Goal: Task Accomplishment & Management: Use online tool/utility

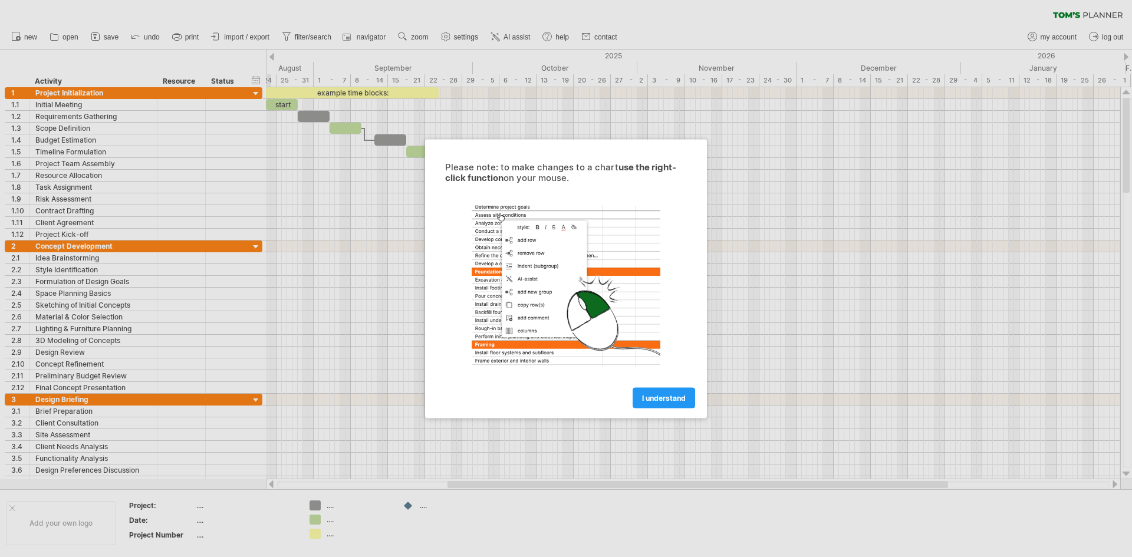
click at [659, 398] on span "I understand" at bounding box center [664, 397] width 44 height 9
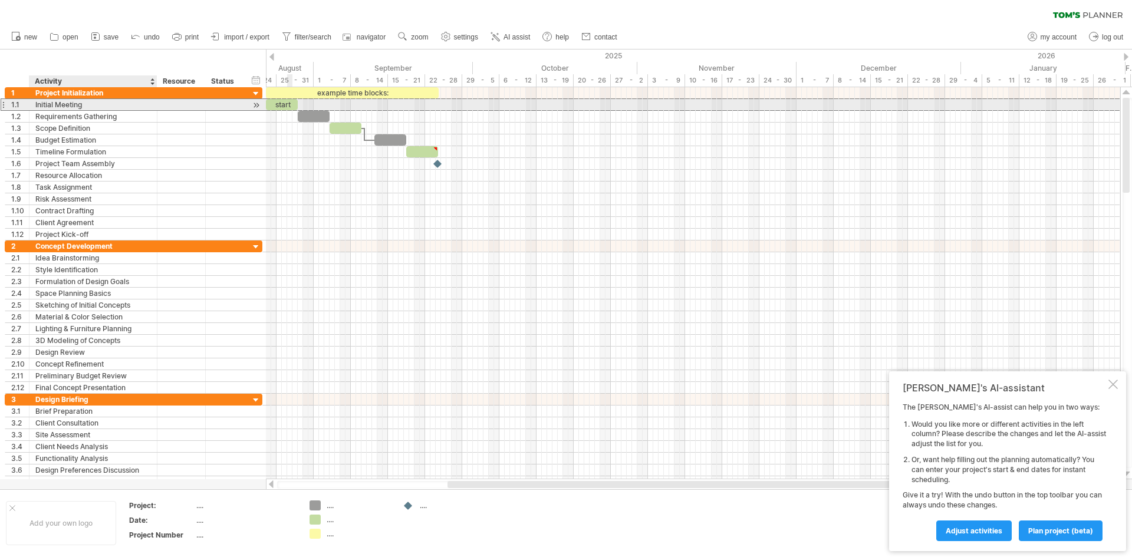
click at [86, 106] on div "Initial Meeting" at bounding box center [93, 104] width 116 height 11
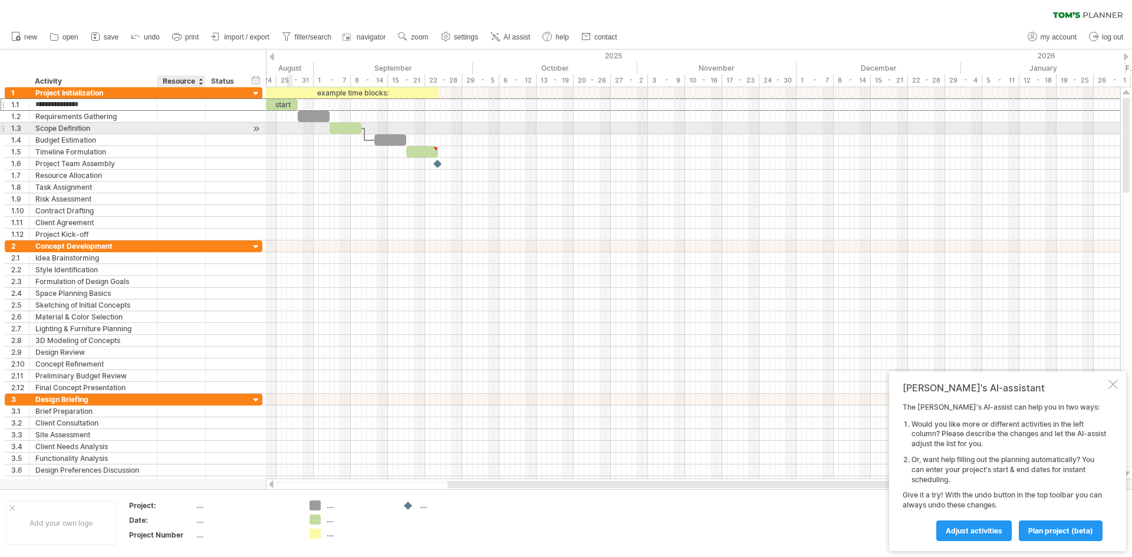
click at [181, 124] on div at bounding box center [181, 128] width 36 height 11
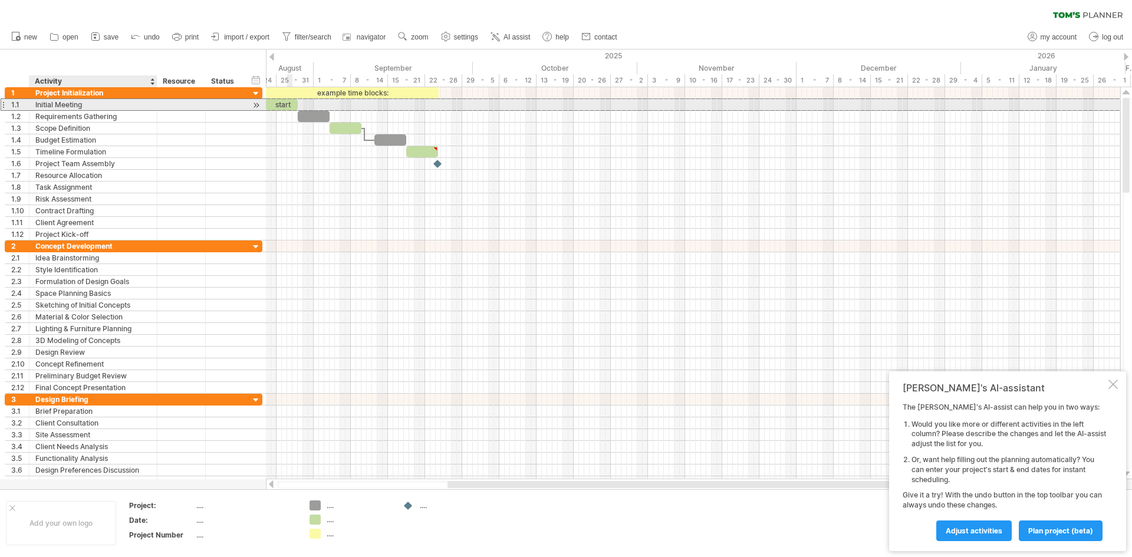
click at [118, 105] on div "Initial Meeting" at bounding box center [93, 104] width 116 height 11
click at [116, 106] on input "**********" at bounding box center [93, 104] width 116 height 11
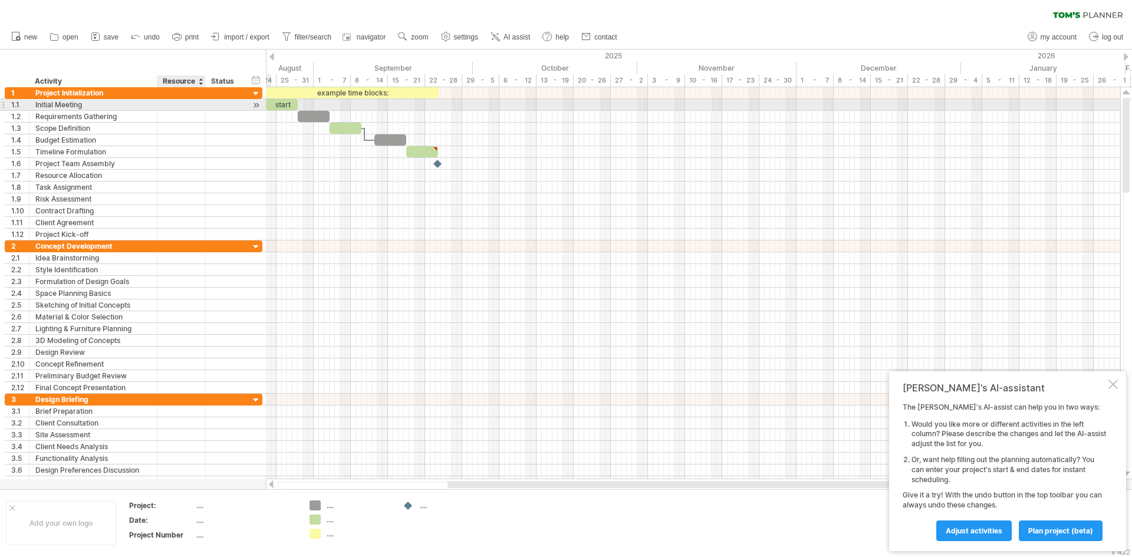
click at [203, 105] on div at bounding box center [204, 105] width 6 height 12
click at [279, 107] on div "start" at bounding box center [282, 104] width 32 height 11
drag, startPoint x: 293, startPoint y: 105, endPoint x: 277, endPoint y: 103, distance: 16.0
click at [277, 103] on div "*****" at bounding box center [266, 104] width 32 height 11
drag, startPoint x: 271, startPoint y: 103, endPoint x: 288, endPoint y: 102, distance: 17.7
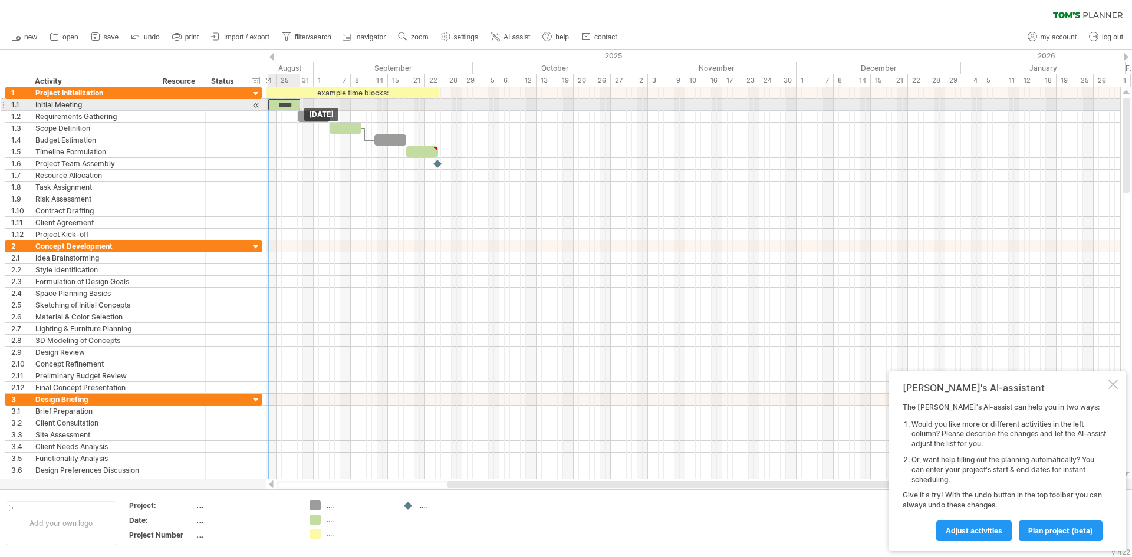
click at [288, 102] on div "*****" at bounding box center [284, 104] width 32 height 11
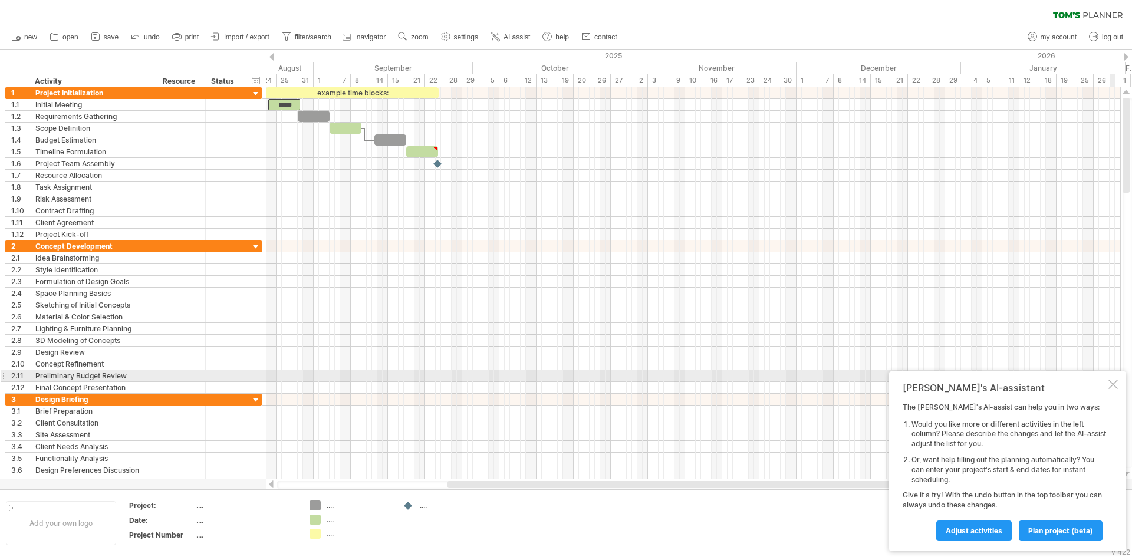
click at [1112, 378] on div "[PERSON_NAME]'s AI-assistant The [PERSON_NAME]'s AI-assist can help you in two …" at bounding box center [1007, 461] width 237 height 180
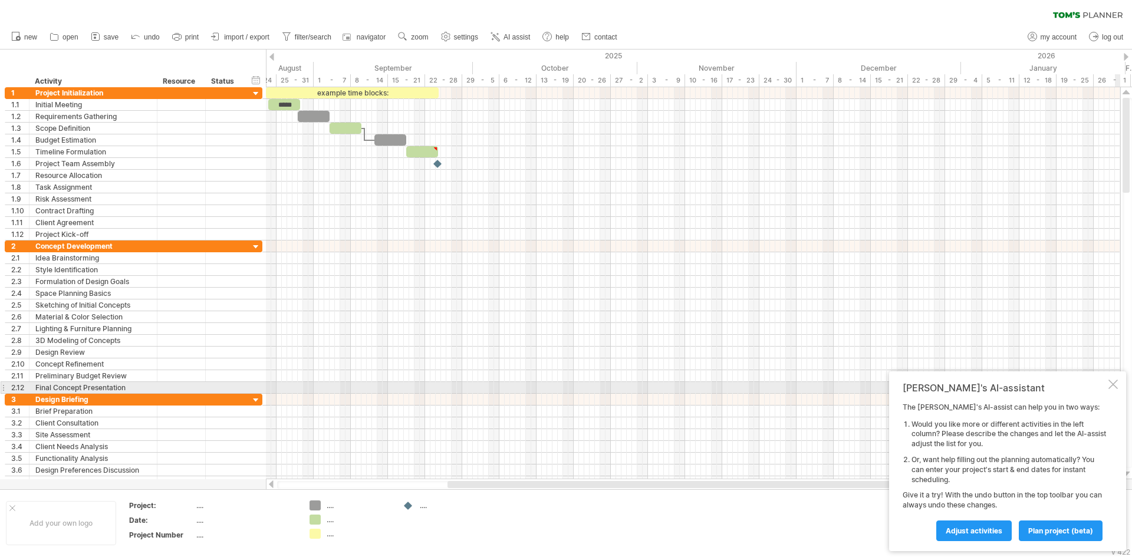
click at [1114, 384] on div at bounding box center [1112, 384] width 9 height 9
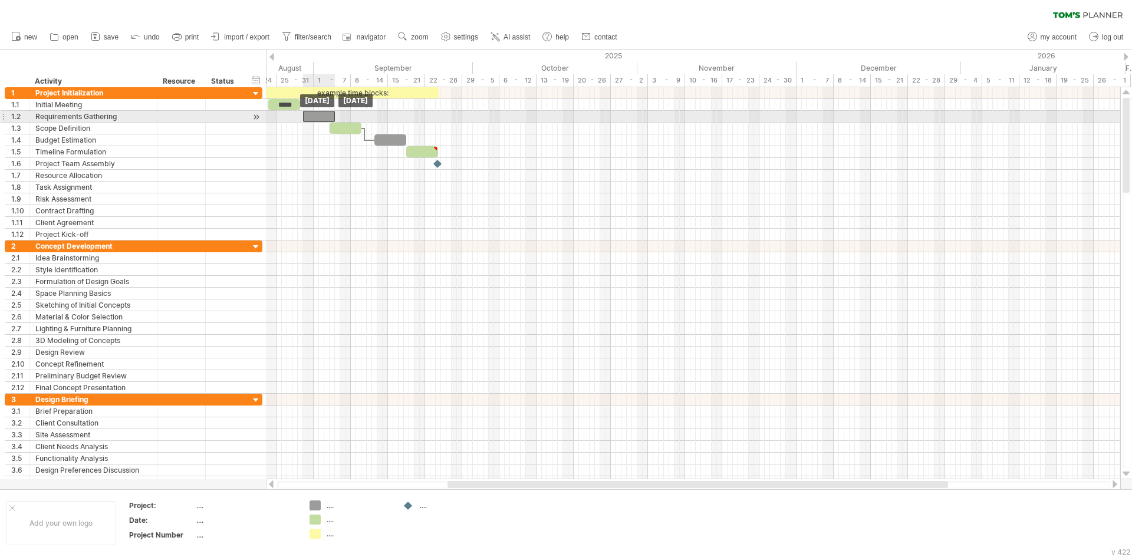
click at [318, 118] on div at bounding box center [319, 116] width 32 height 11
click at [304, 118] on span at bounding box center [303, 116] width 5 height 11
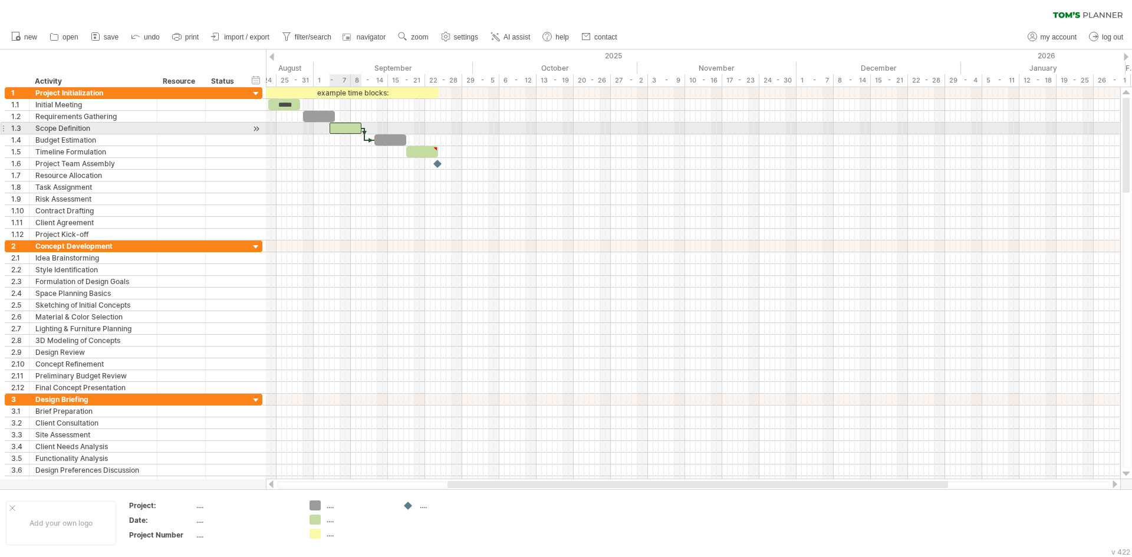
click at [343, 130] on div at bounding box center [345, 128] width 32 height 11
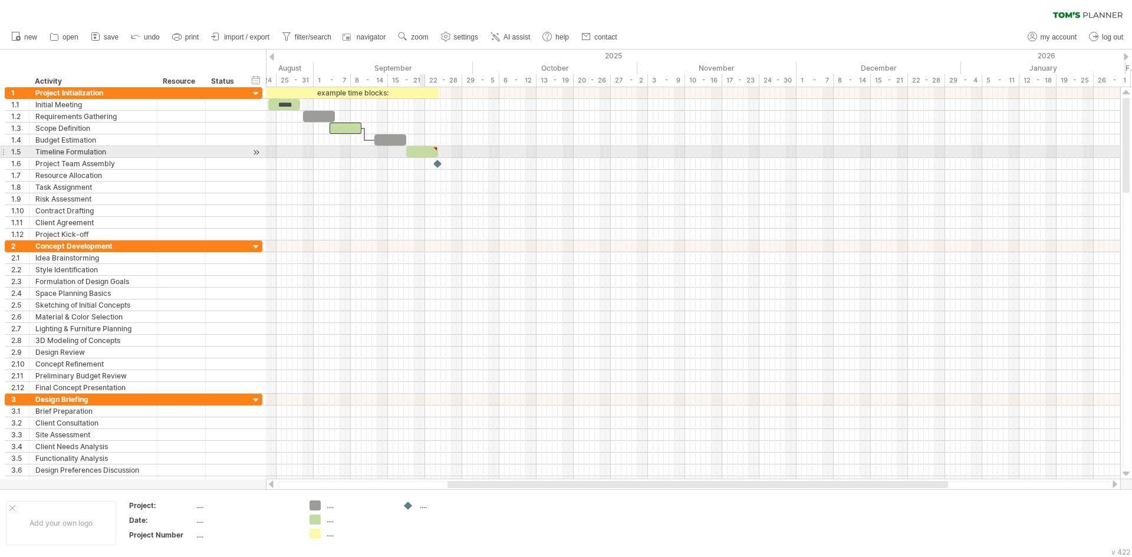
type textarea "**********"
click at [426, 150] on div at bounding box center [422, 151] width 32 height 11
click at [432, 149] on div at bounding box center [429, 148] width 5 height 5
click at [437, 149] on span at bounding box center [435, 151] width 5 height 11
click at [440, 149] on div at bounding box center [693, 152] width 854 height 12
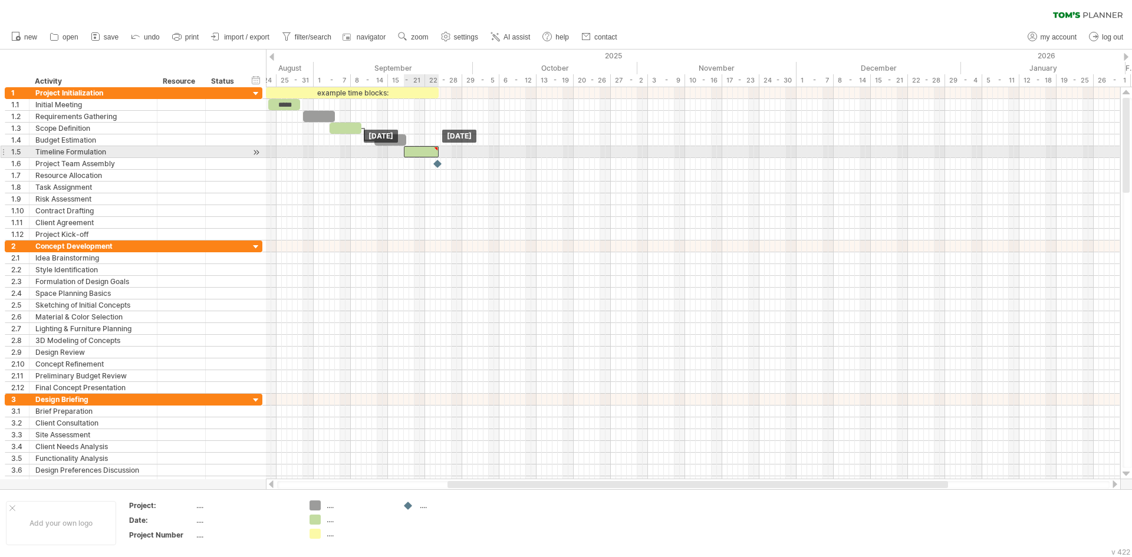
click at [426, 151] on div at bounding box center [421, 151] width 35 height 11
click at [397, 146] on div at bounding box center [693, 152] width 854 height 12
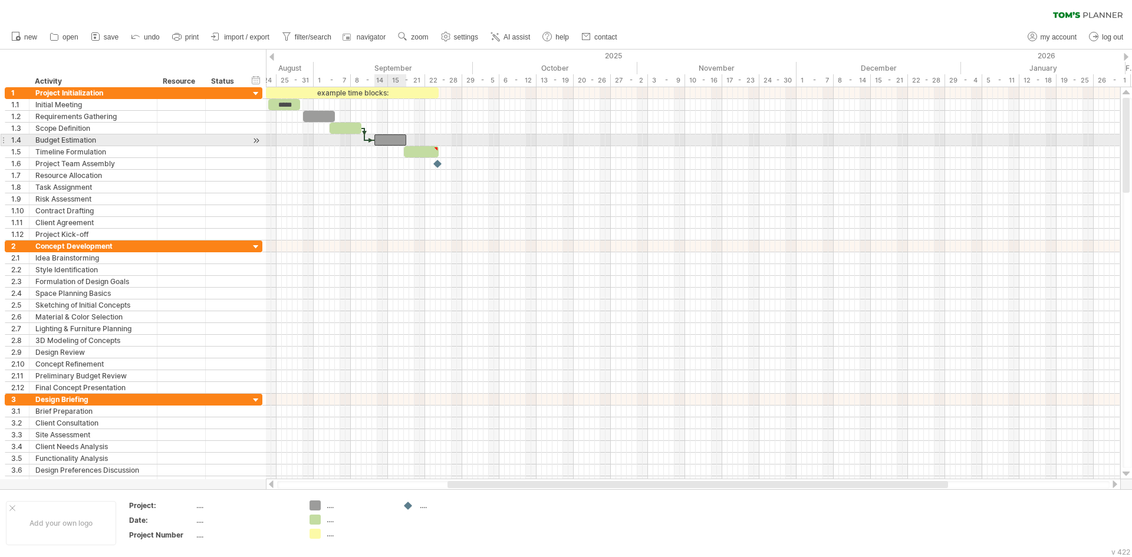
click at [391, 141] on div at bounding box center [390, 139] width 32 height 11
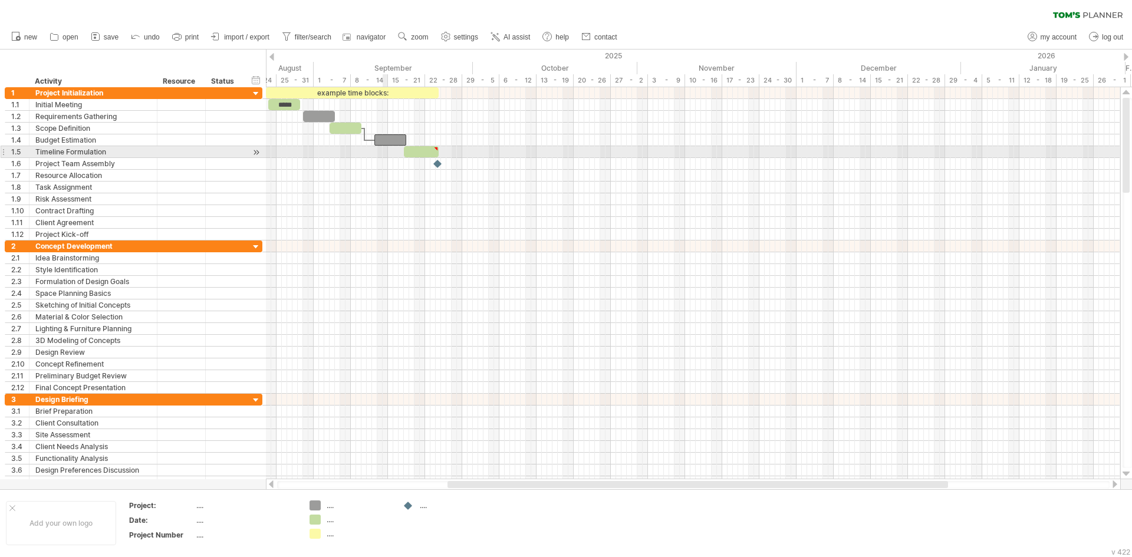
click at [385, 151] on div at bounding box center [693, 152] width 854 height 12
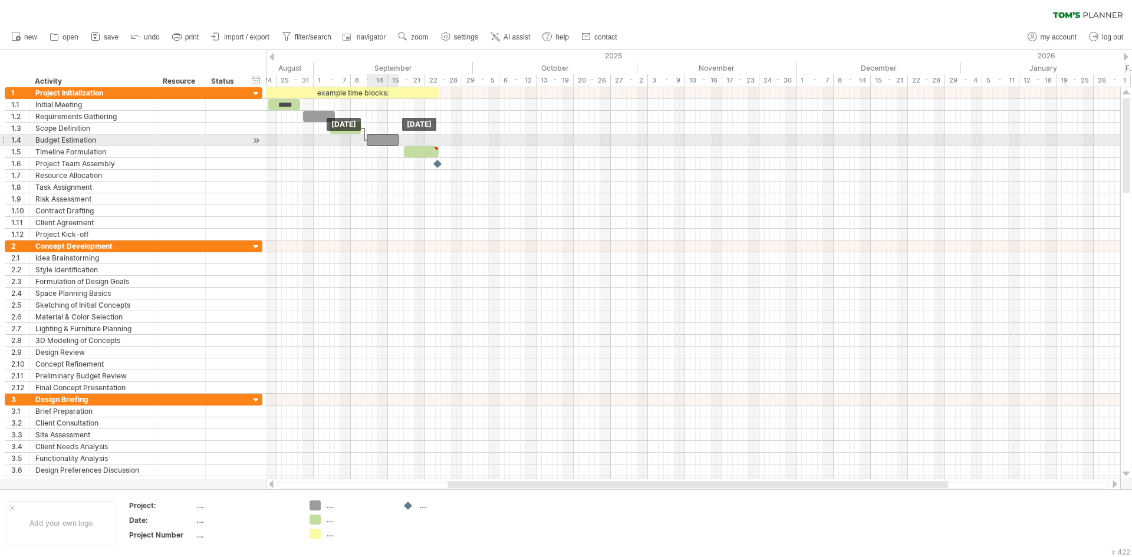
drag, startPoint x: 387, startPoint y: 142, endPoint x: 380, endPoint y: 138, distance: 8.7
click at [380, 138] on div at bounding box center [383, 139] width 32 height 11
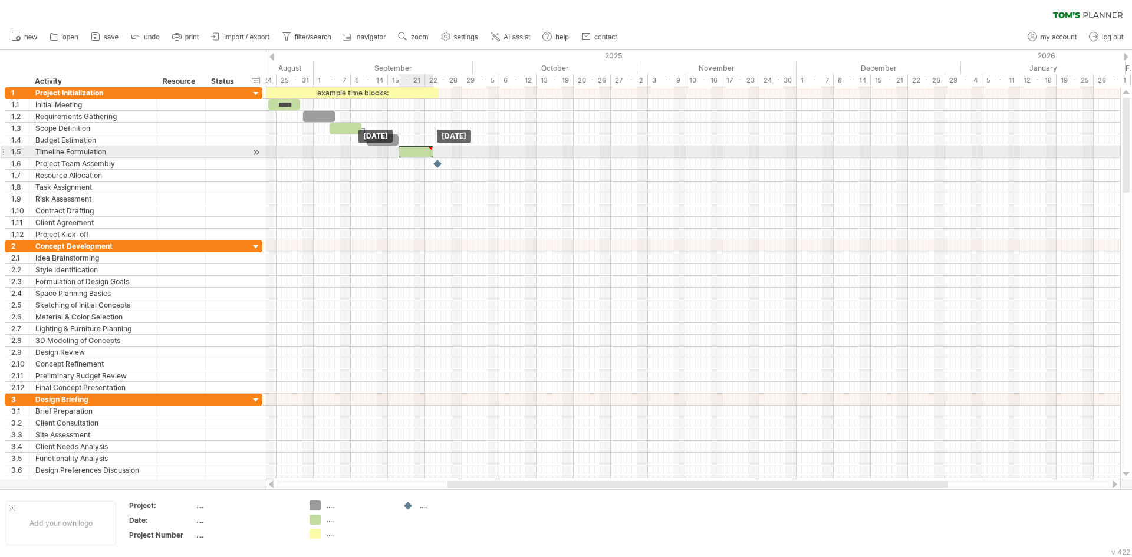
click at [414, 150] on div at bounding box center [415, 151] width 35 height 11
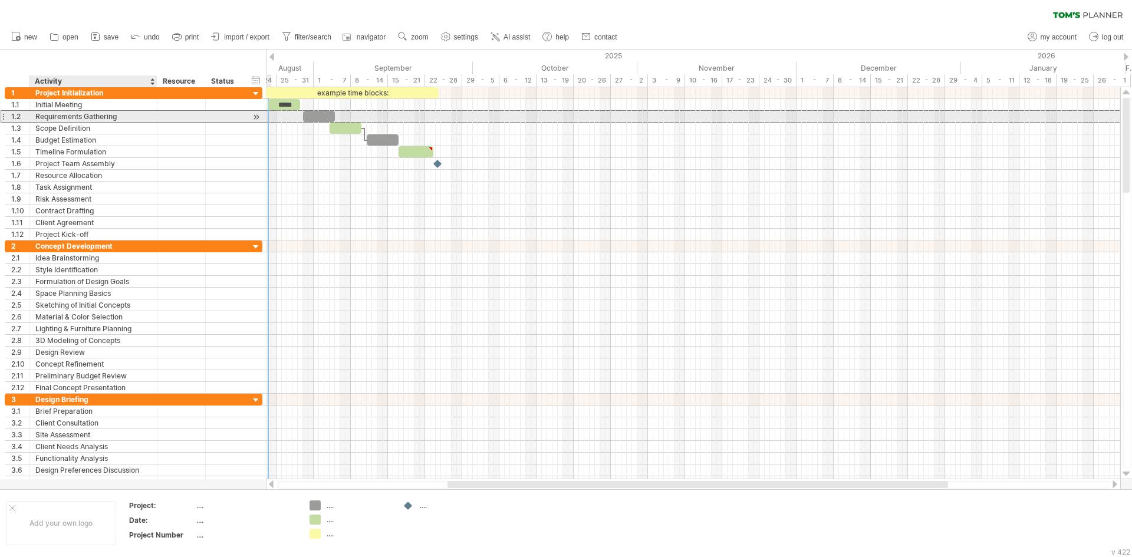
click at [110, 120] on div "Requirements Gathering" at bounding box center [93, 116] width 116 height 11
click at [0, 0] on input "**********" at bounding box center [0, 0] width 0 height 0
click at [118, 117] on input "**********" at bounding box center [93, 116] width 116 height 11
drag, startPoint x: 128, startPoint y: 116, endPoint x: 32, endPoint y: 114, distance: 96.7
click at [32, 114] on div "**********" at bounding box center [93, 116] width 128 height 11
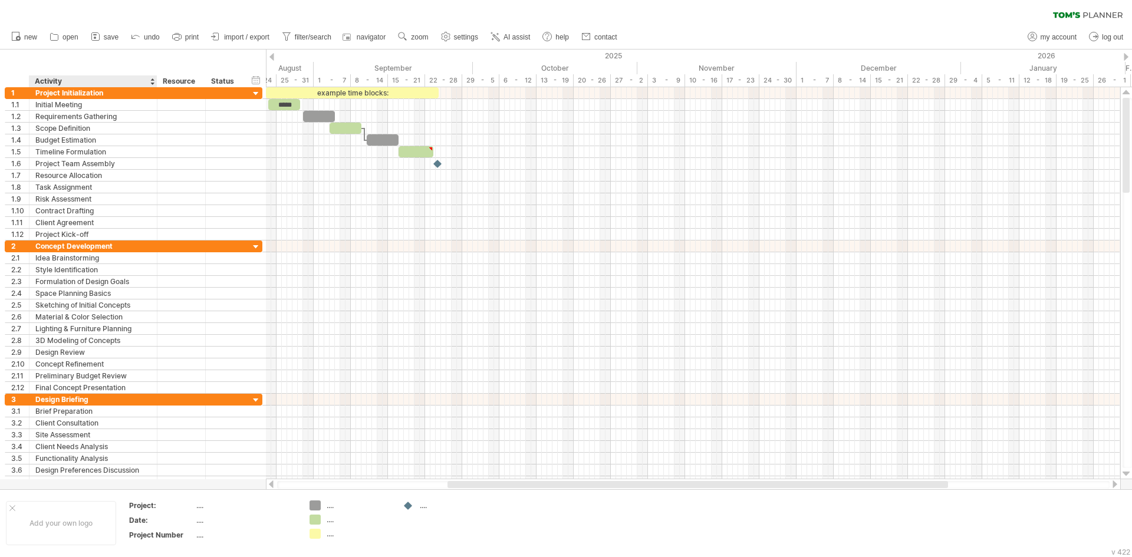
click at [100, 83] on div "Activity" at bounding box center [93, 81] width 116 height 12
click at [151, 80] on div at bounding box center [152, 81] width 5 height 12
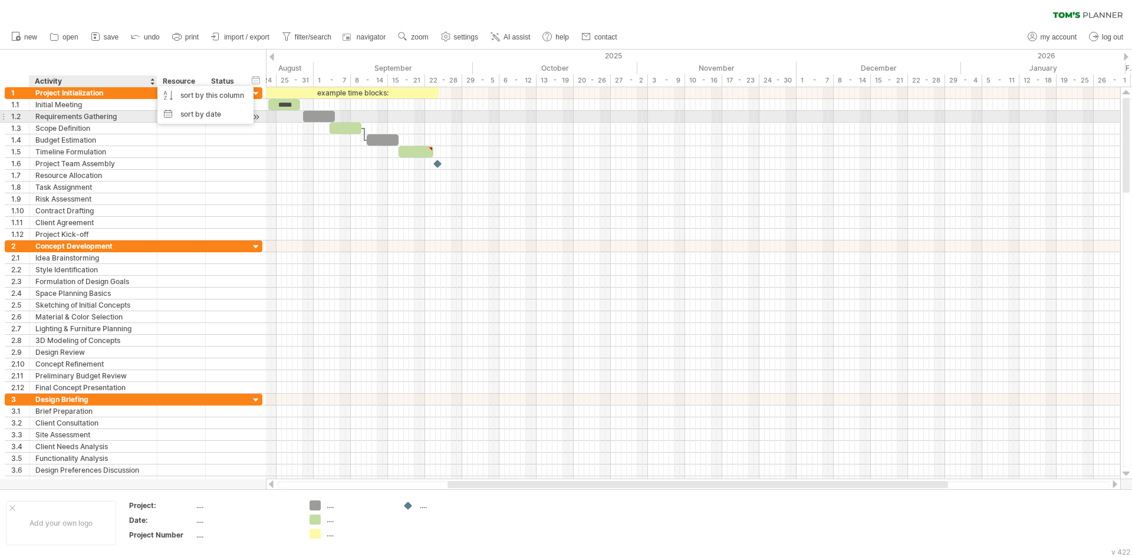
click at [136, 116] on div "Requirements Gathering" at bounding box center [93, 116] width 116 height 11
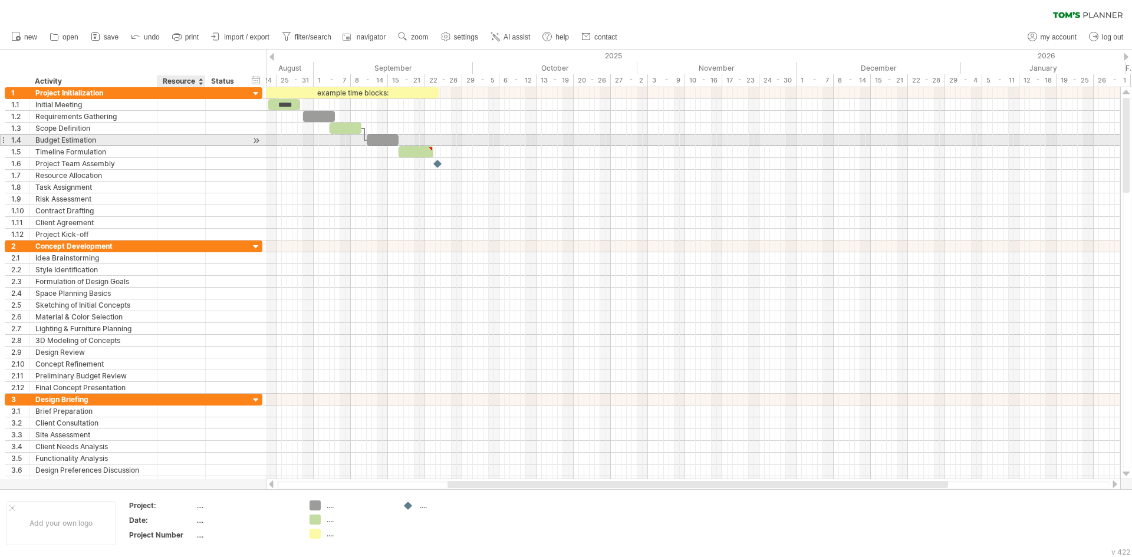
click at [199, 141] on div at bounding box center [181, 139] width 48 height 11
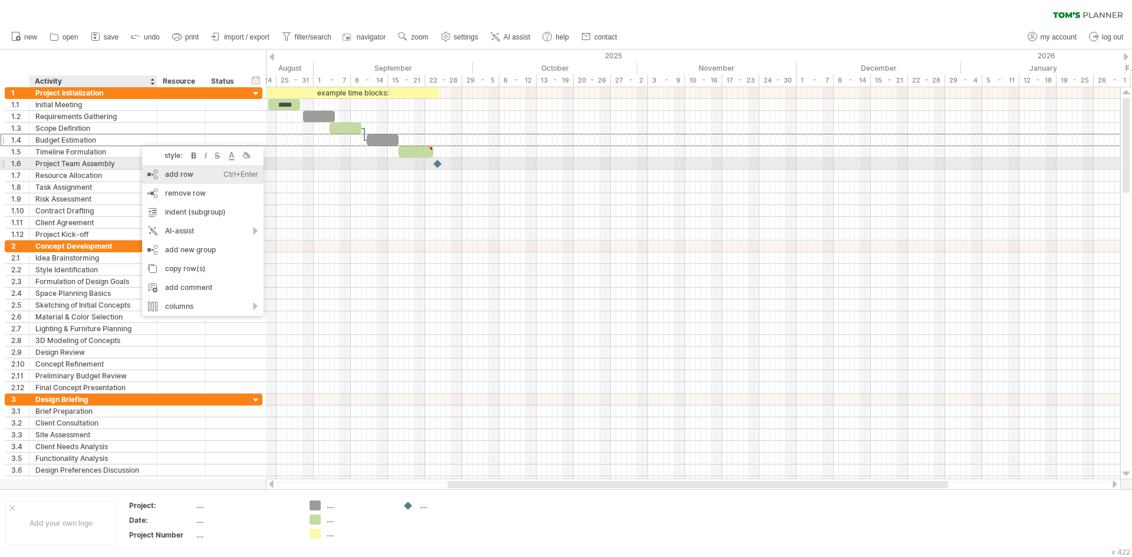
click at [167, 171] on div "add row Ctrl+Enter Cmd+Enter" at bounding box center [202, 174] width 121 height 19
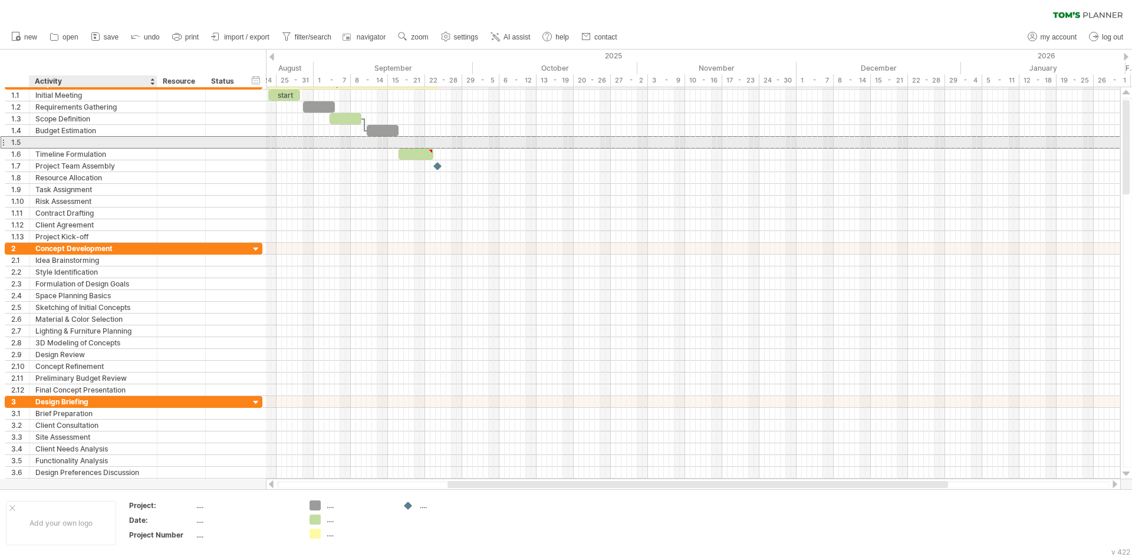
click at [124, 144] on div at bounding box center [93, 142] width 116 height 11
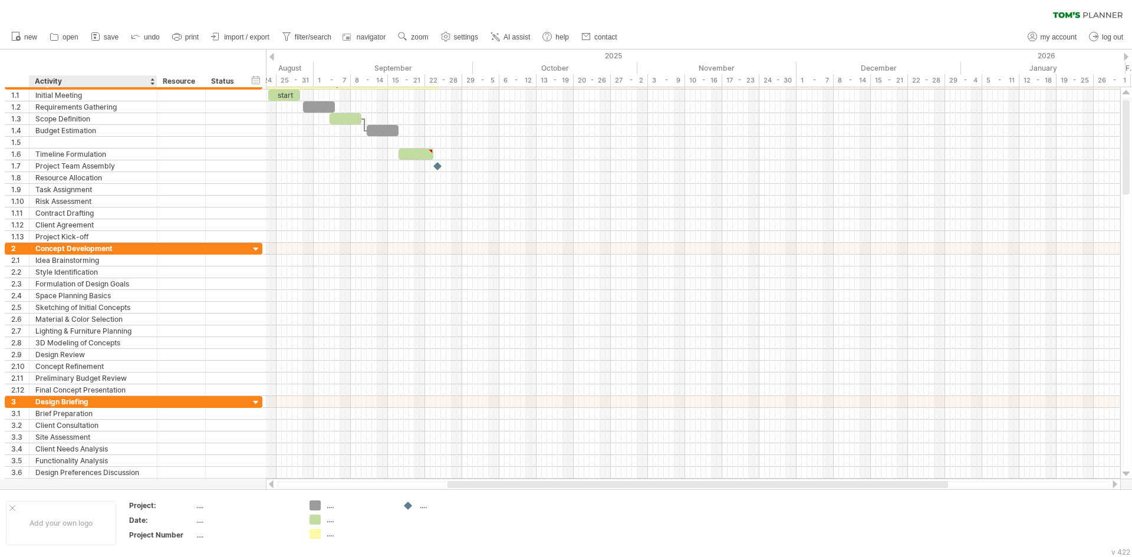
click at [80, 58] on div "hide start/end/duration show start/end/duration ******** Activity ******** Reso…" at bounding box center [133, 69] width 266 height 38
click at [37, 141] on div at bounding box center [93, 142] width 116 height 11
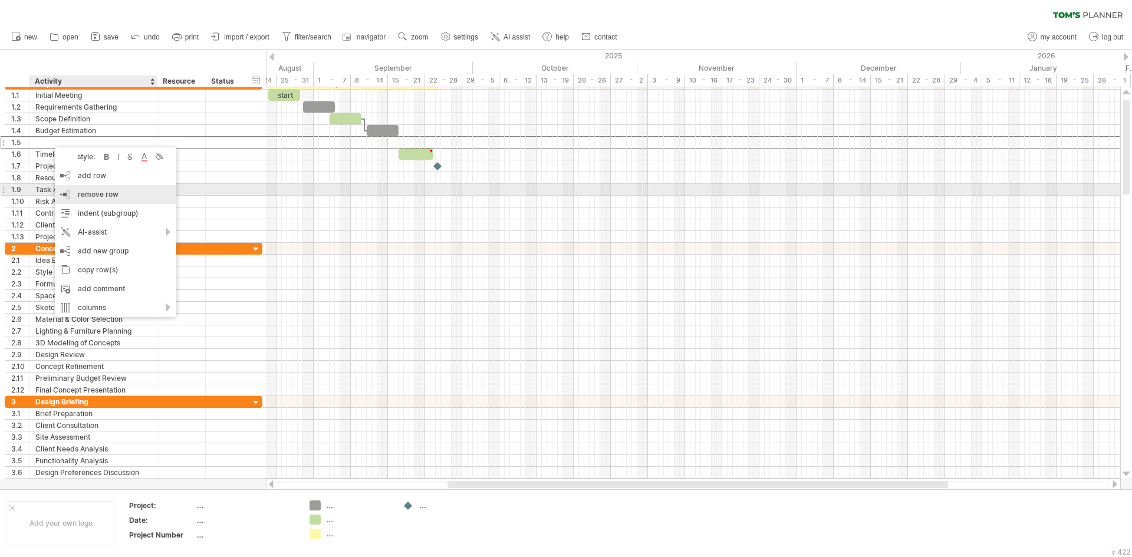
click at [138, 192] on div "remove row remove selected rows" at bounding box center [115, 194] width 121 height 19
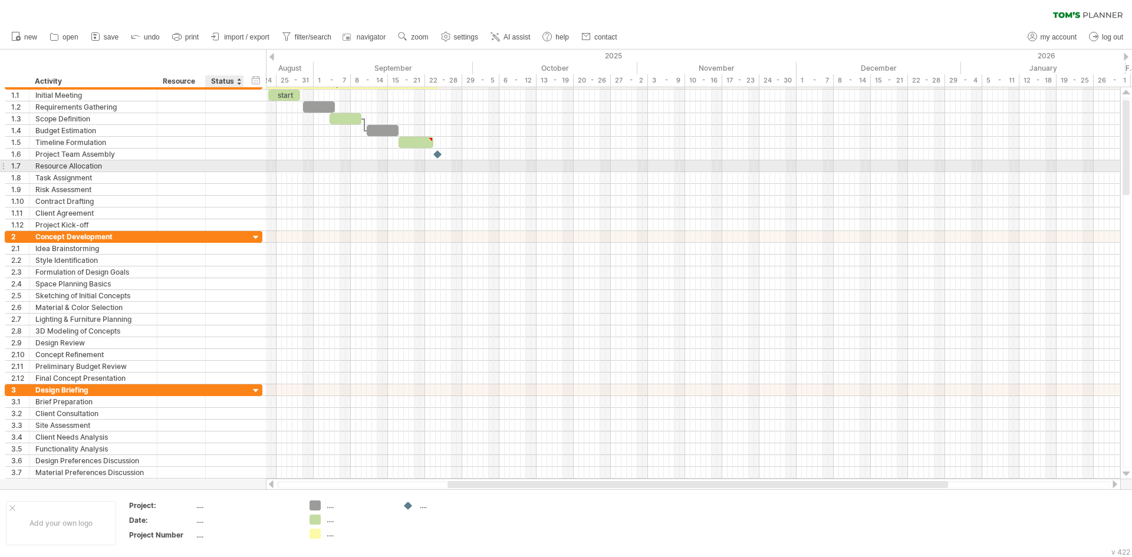
click at [232, 164] on div at bounding box center [225, 165] width 26 height 11
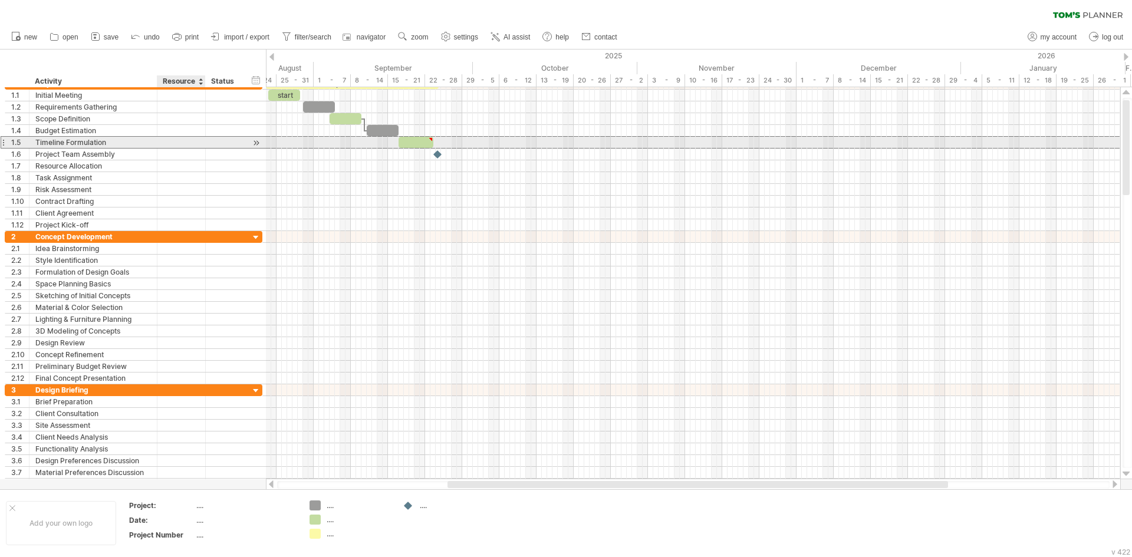
click at [206, 147] on div at bounding box center [225, 142] width 38 height 11
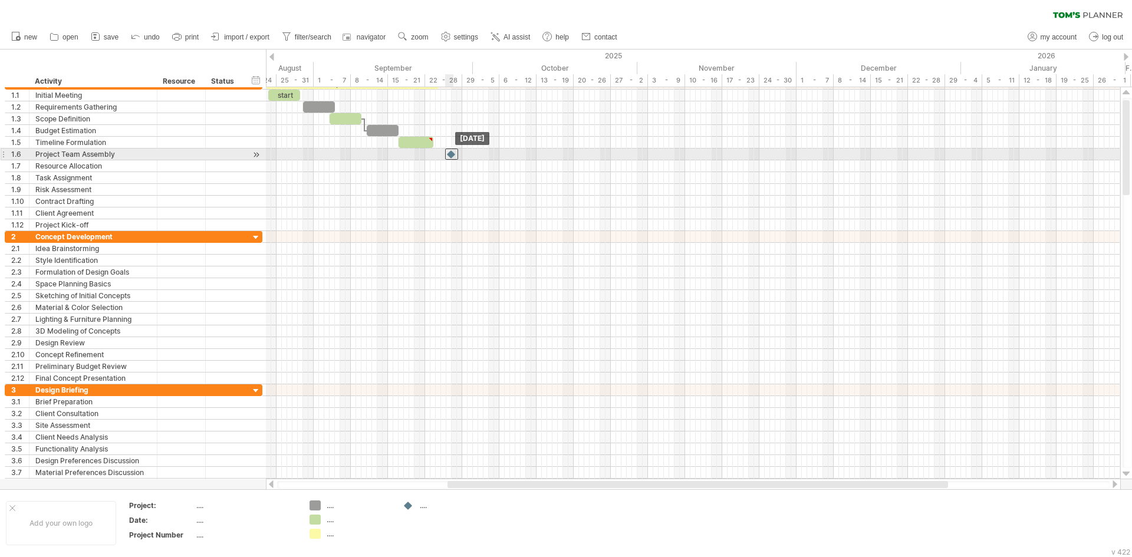
drag, startPoint x: 436, startPoint y: 151, endPoint x: 450, endPoint y: 151, distance: 14.1
click at [450, 151] on div at bounding box center [451, 154] width 13 height 11
drag, startPoint x: 453, startPoint y: 154, endPoint x: 446, endPoint y: 154, distance: 6.5
click at [446, 154] on div at bounding box center [446, 154] width 13 height 11
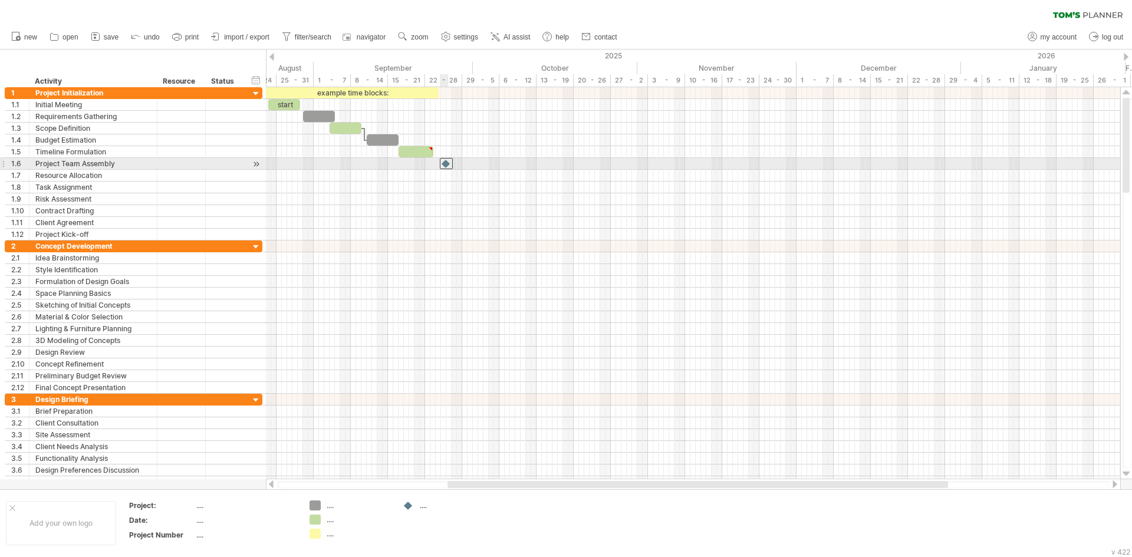
click at [445, 164] on div at bounding box center [446, 163] width 13 height 11
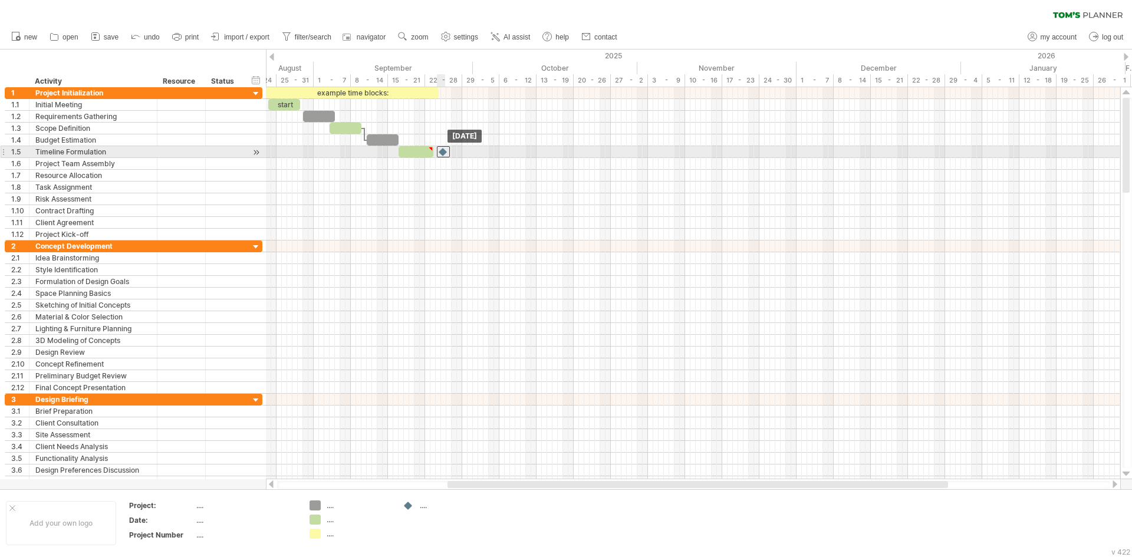
drag, startPoint x: 446, startPoint y: 163, endPoint x: 444, endPoint y: 154, distance: 9.0
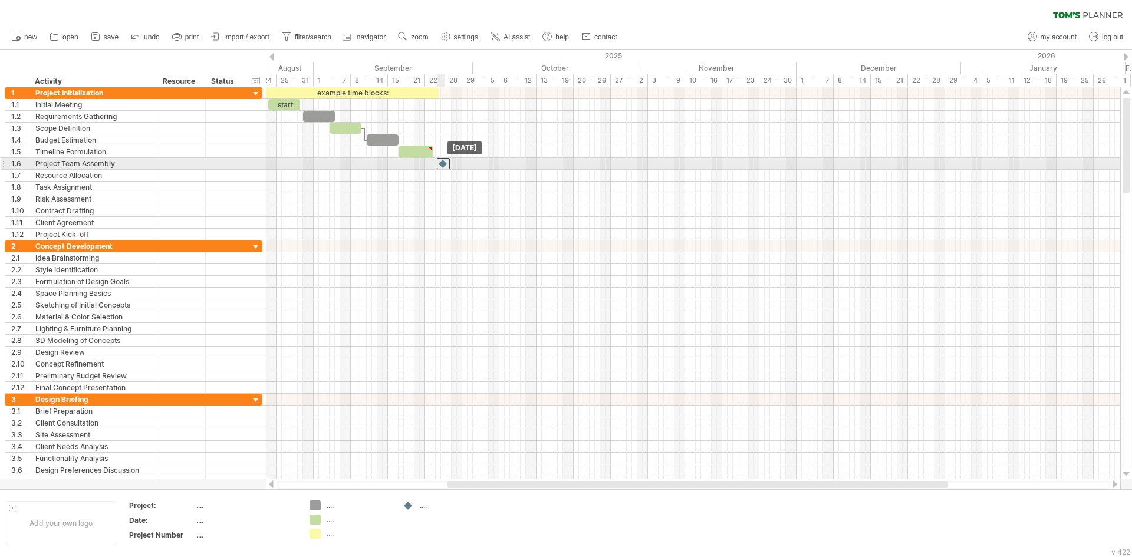
drag, startPoint x: 444, startPoint y: 153, endPoint x: 444, endPoint y: 165, distance: 11.8
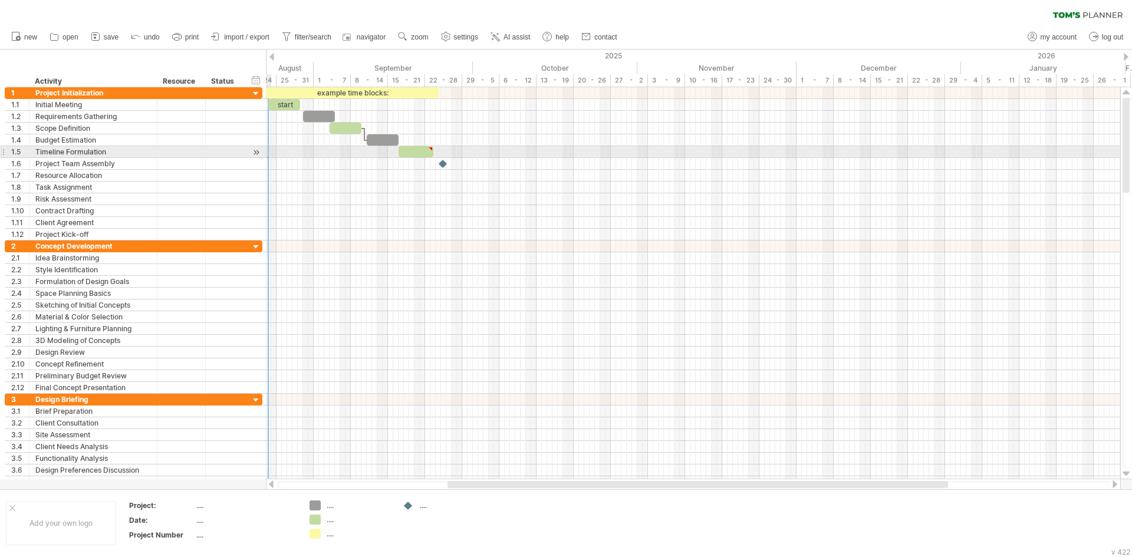
click at [268, 157] on div at bounding box center [693, 163] width 854 height 153
click at [268, 157] on div at bounding box center [693, 152] width 854 height 12
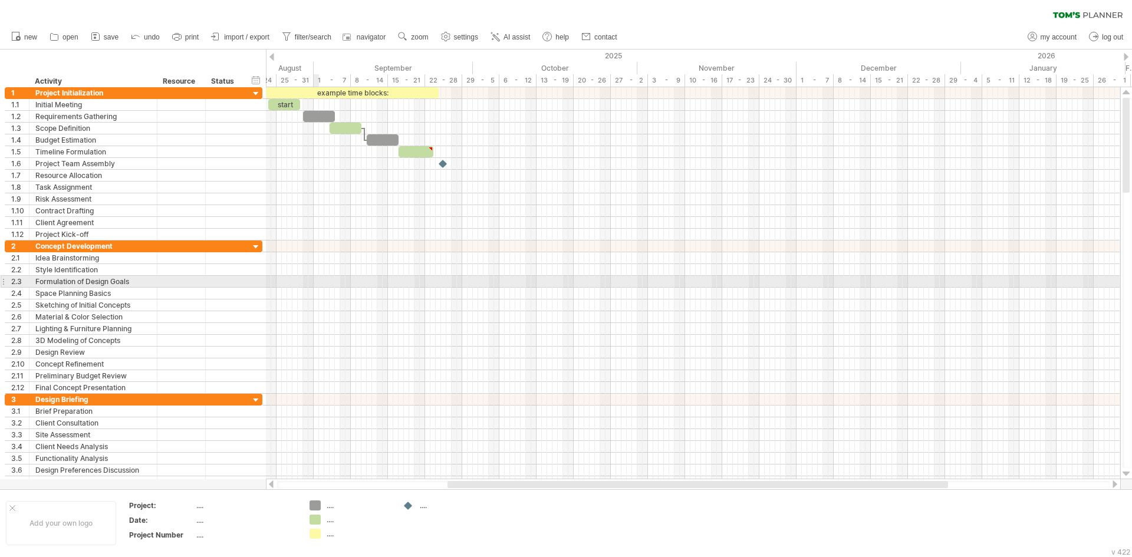
click at [316, 282] on div at bounding box center [693, 282] width 854 height 12
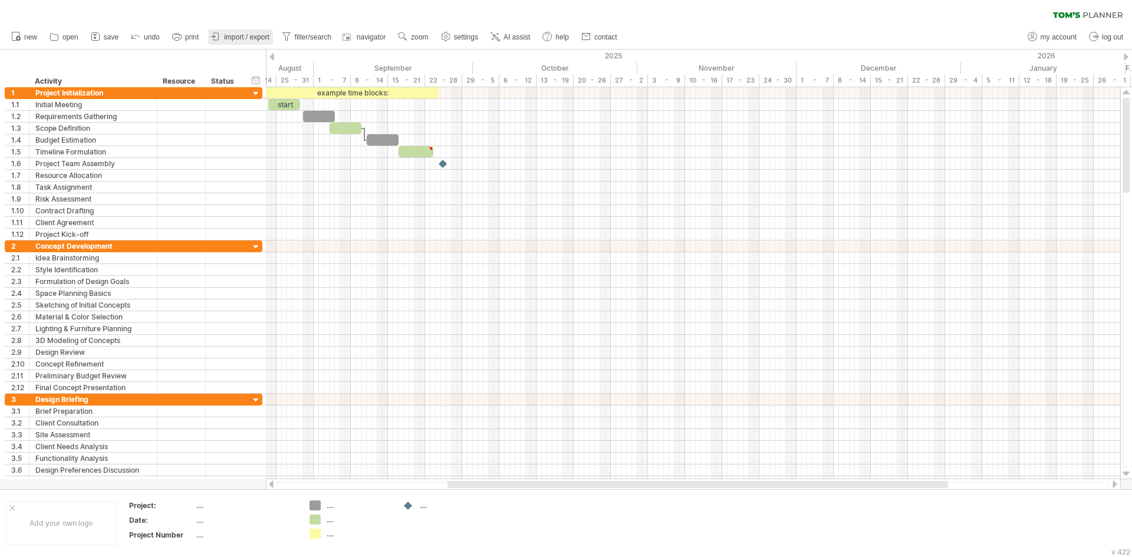
click at [253, 39] on span "import / export" at bounding box center [246, 37] width 45 height 8
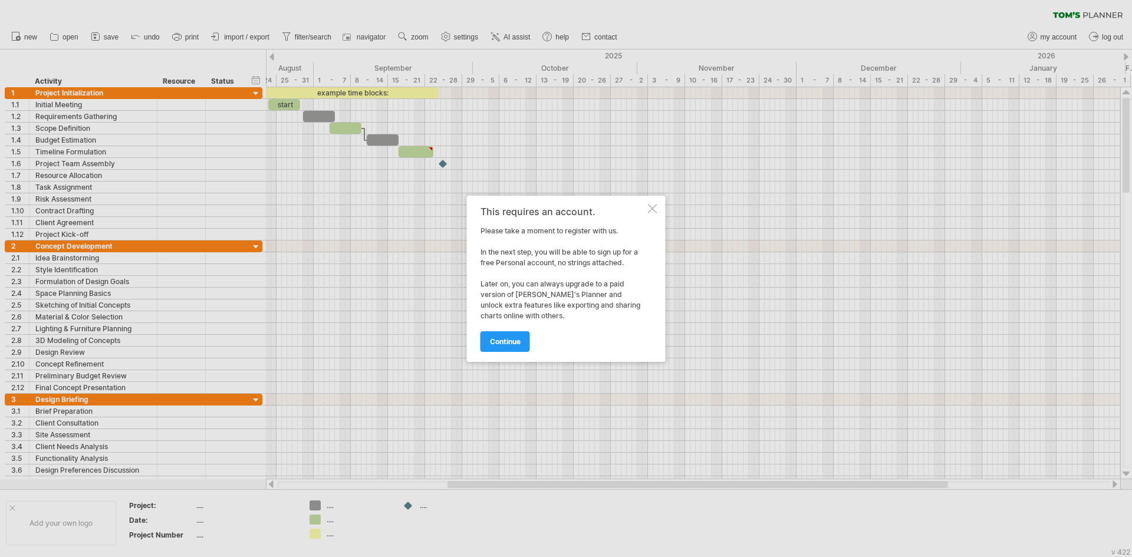
drag, startPoint x: 526, startPoint y: 338, endPoint x: 629, endPoint y: 259, distance: 129.9
click at [618, 285] on div "This requires an account. Please take a moment to register with us. In the next…" at bounding box center [562, 278] width 165 height 145
click at [517, 332] on link "continue" at bounding box center [505, 341] width 50 height 21
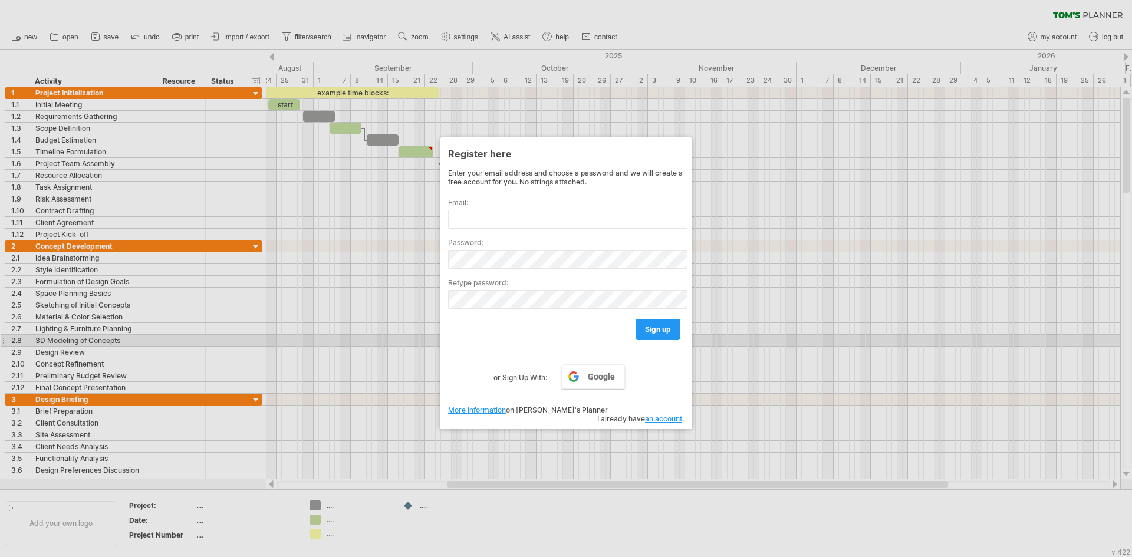
click at [830, 345] on div at bounding box center [566, 278] width 1132 height 557
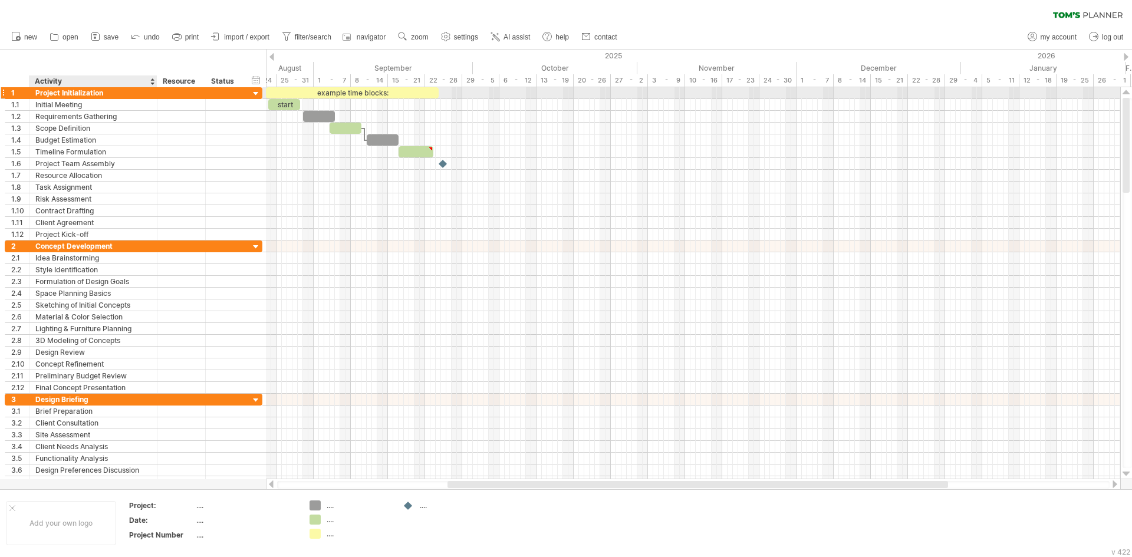
click at [111, 90] on div "Project Initialization" at bounding box center [93, 92] width 116 height 11
click at [111, 90] on input "**********" at bounding box center [93, 92] width 116 height 11
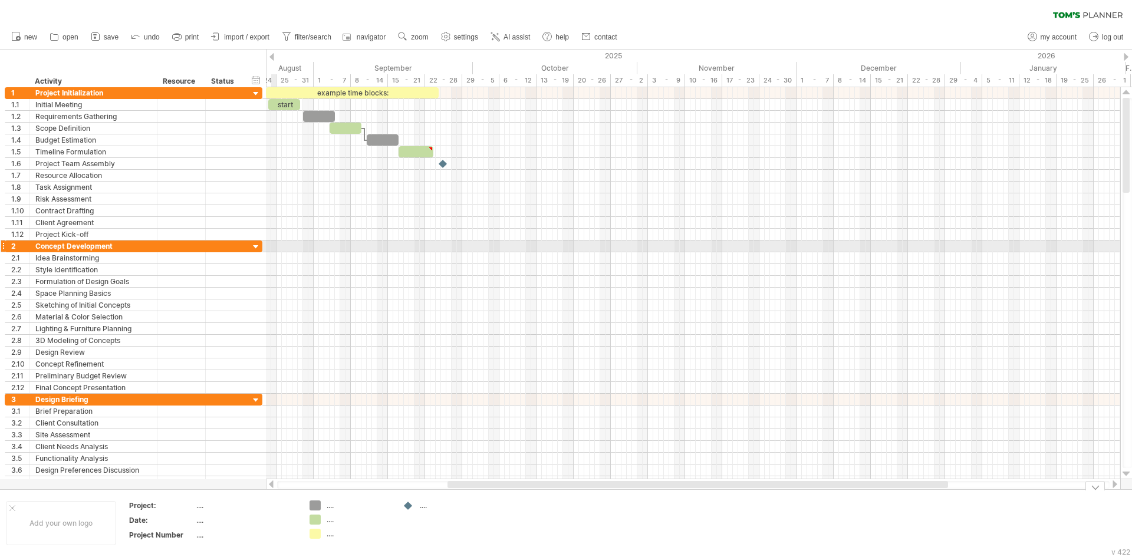
click at [275, 226] on div at bounding box center [693, 223] width 854 height 12
